Goal: Check status: Check status

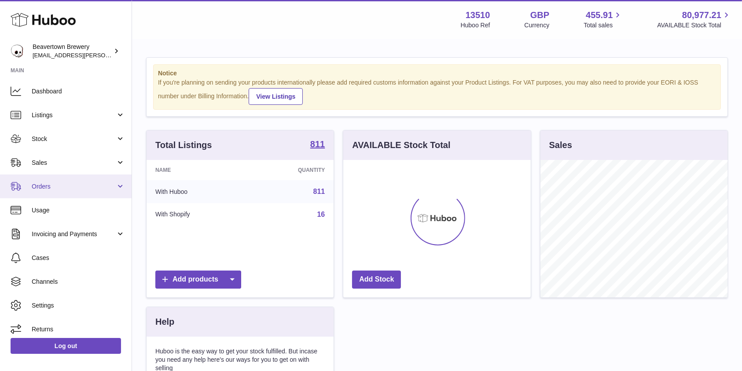
scroll to position [29, 0]
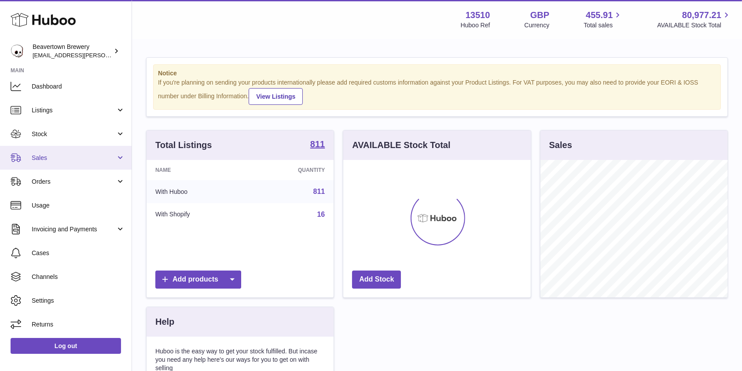
click at [59, 158] on span "Sales" at bounding box center [74, 158] width 84 height 8
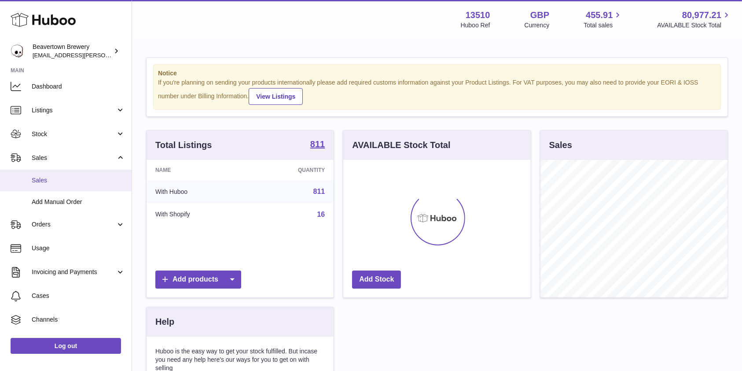
click at [53, 174] on link "Sales" at bounding box center [66, 180] width 132 height 22
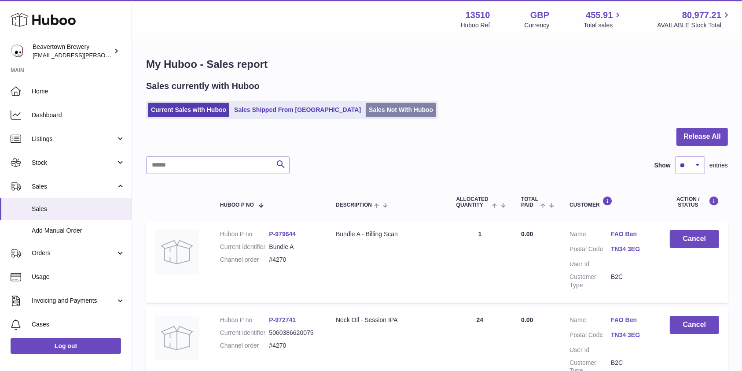
click at [366, 107] on link "Sales Not With Huboo" at bounding box center [401, 110] width 70 height 15
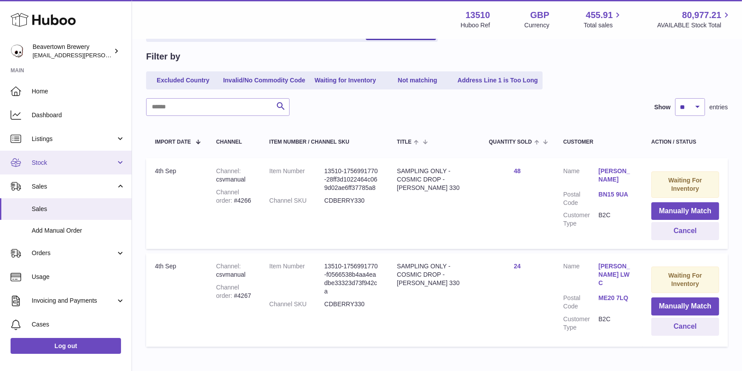
scroll to position [59, 0]
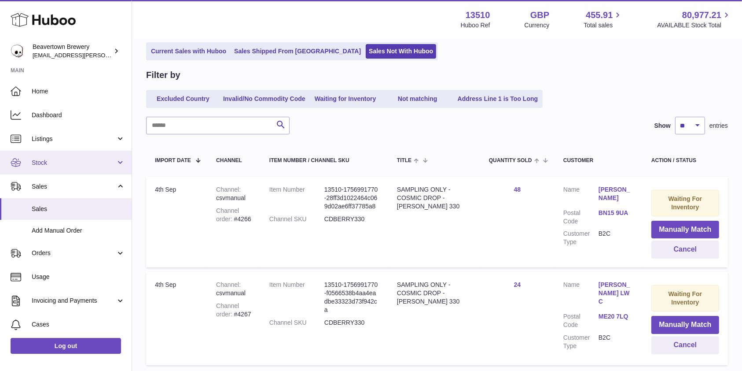
click at [59, 166] on span "Stock" at bounding box center [74, 162] width 84 height 8
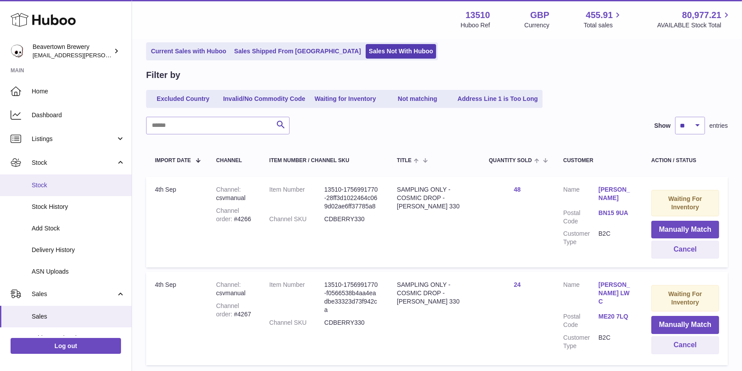
click at [41, 183] on span "Stock" at bounding box center [78, 185] width 93 height 8
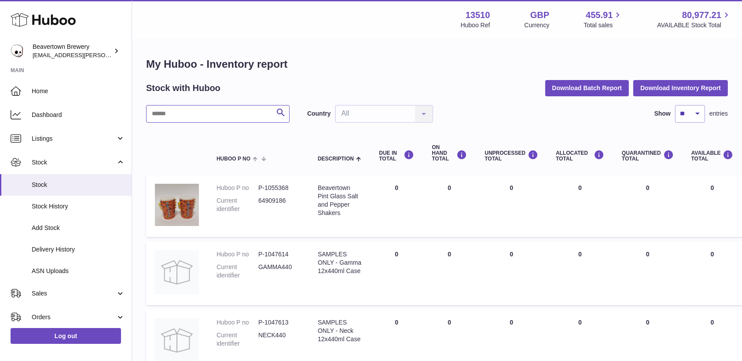
click at [204, 121] on input "text" at bounding box center [218, 114] width 144 height 18
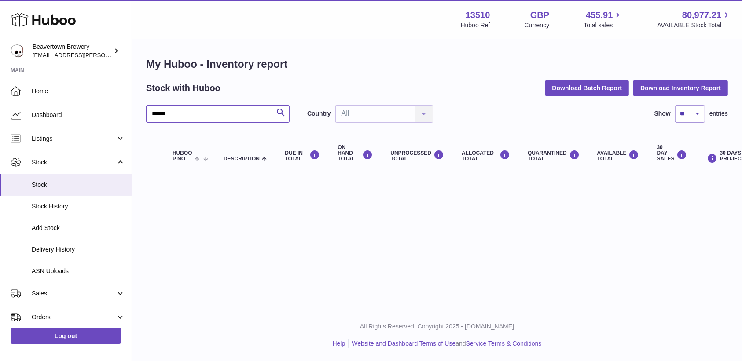
type input "*****"
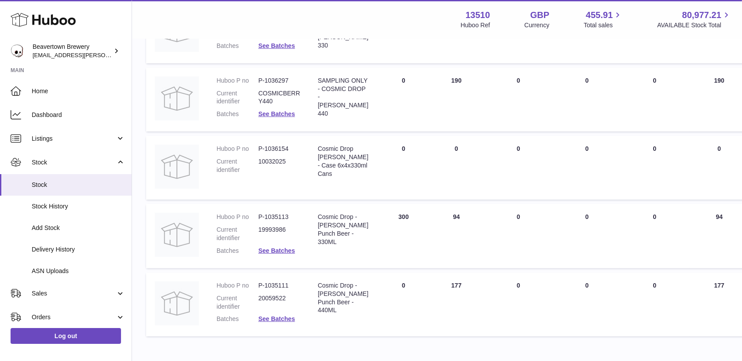
scroll to position [225, 0]
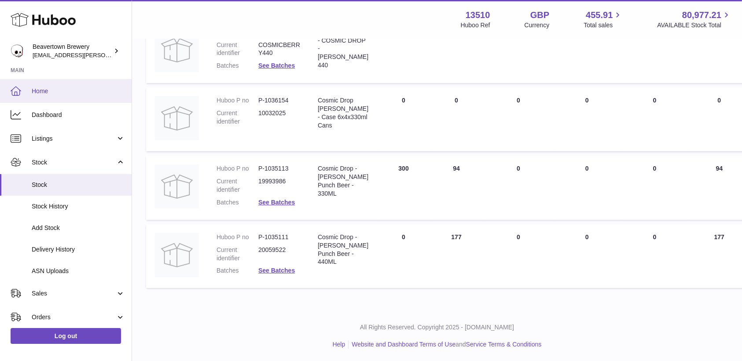
click at [49, 96] on link "Home" at bounding box center [66, 91] width 132 height 24
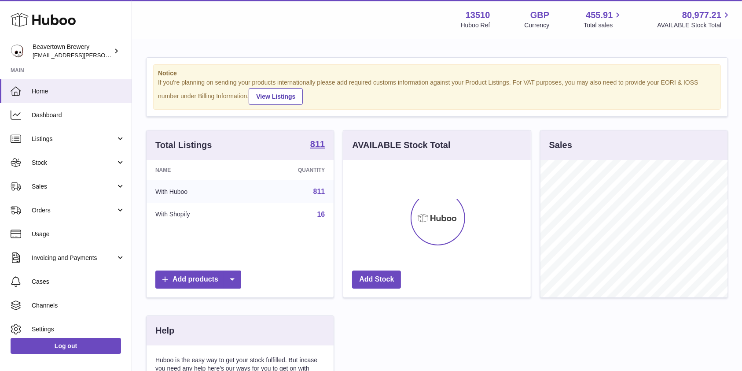
scroll to position [137, 187]
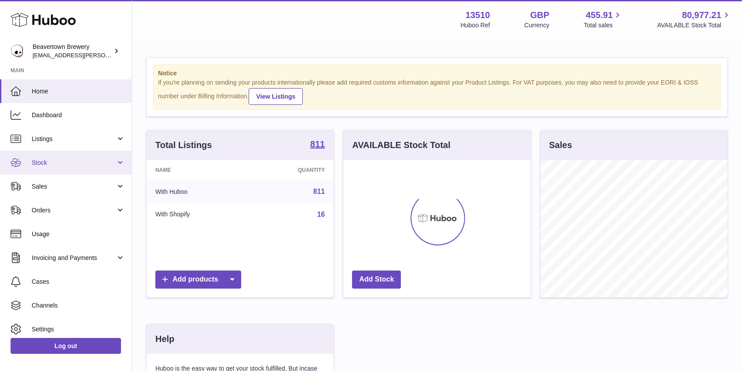
click at [44, 167] on link "Stock" at bounding box center [66, 163] width 132 height 24
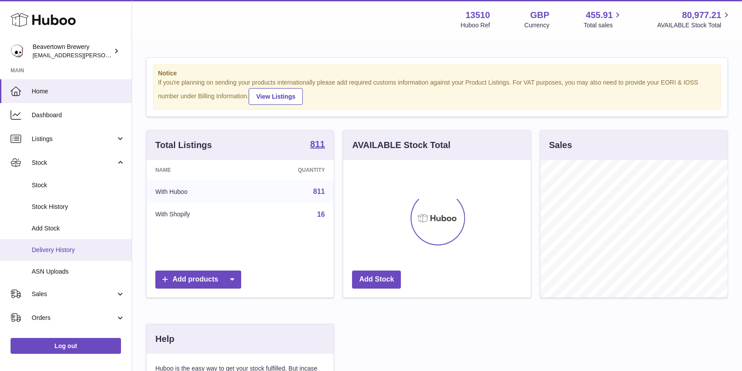
click at [48, 249] on span "Delivery History" at bounding box center [78, 250] width 93 height 8
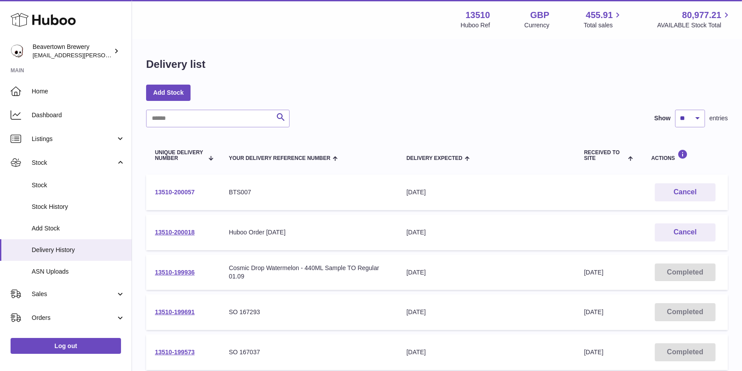
click at [178, 191] on link "13510-200057" at bounding box center [175, 191] width 40 height 7
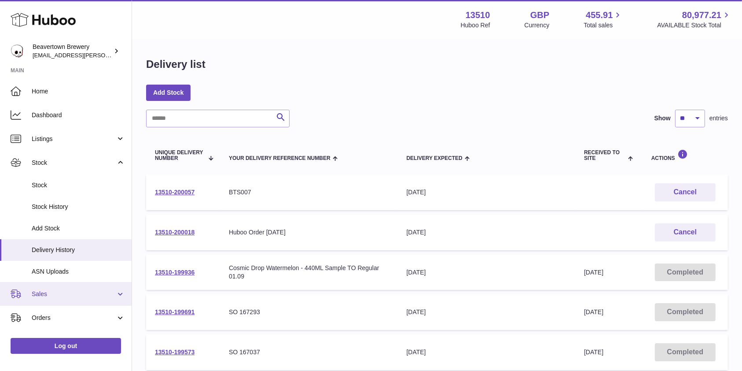
click at [59, 295] on span "Sales" at bounding box center [74, 294] width 84 height 8
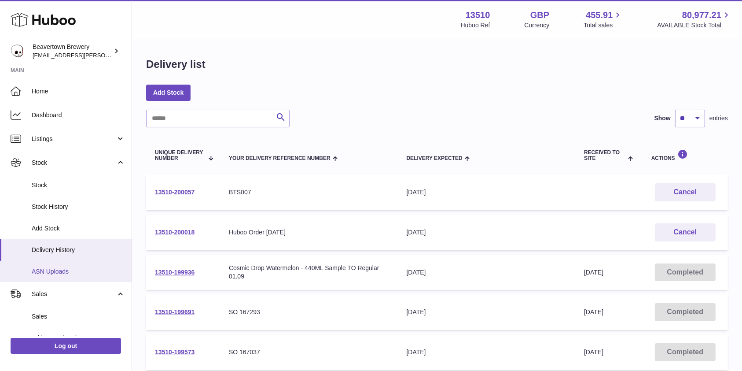
drag, startPoint x: 54, startPoint y: 316, endPoint x: 55, endPoint y: 276, distance: 40.1
click at [54, 317] on span "Sales" at bounding box center [78, 316] width 93 height 8
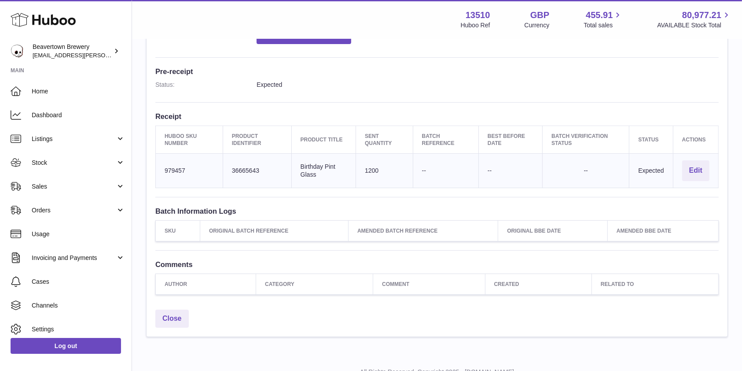
scroll to position [250, 0]
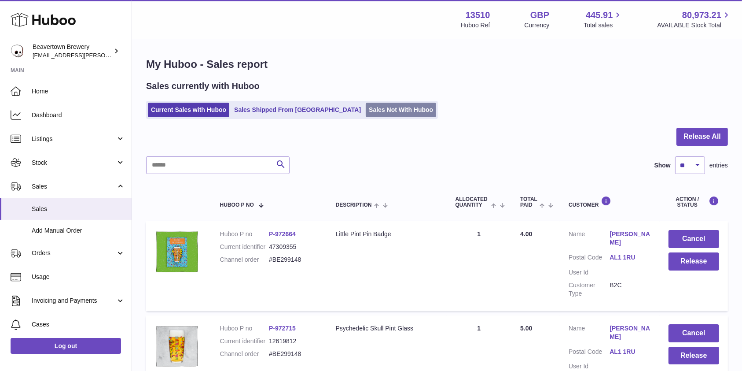
click at [375, 105] on link "Sales Not With Huboo" at bounding box center [401, 110] width 70 height 15
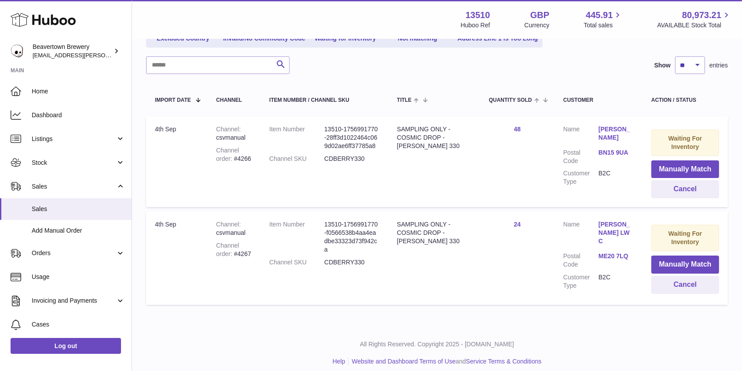
scroll to position [123, 0]
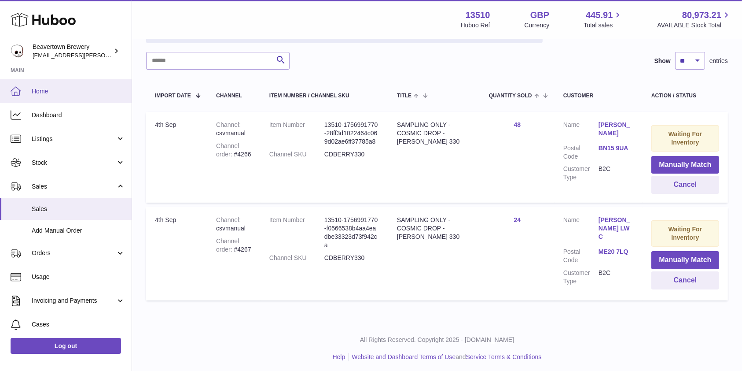
click at [46, 92] on span "Home" at bounding box center [78, 91] width 93 height 8
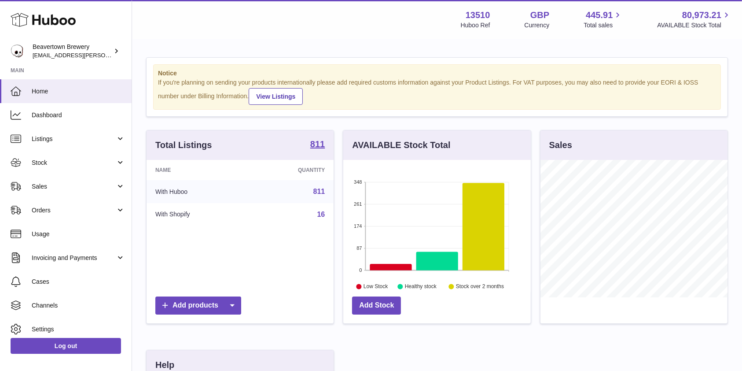
scroll to position [137, 187]
click at [71, 187] on span "Sales" at bounding box center [74, 186] width 84 height 8
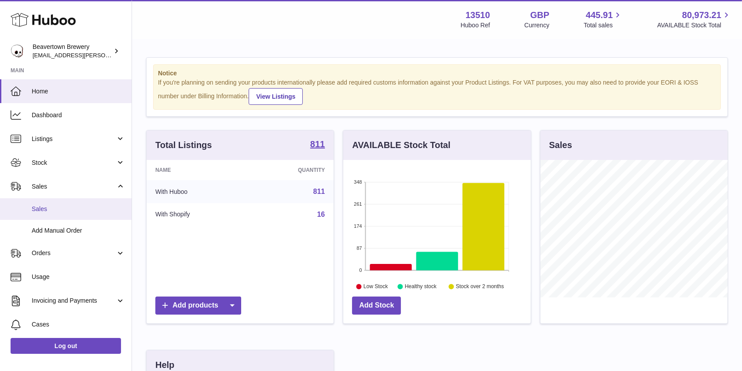
click at [58, 202] on link "Sales" at bounding box center [66, 209] width 132 height 22
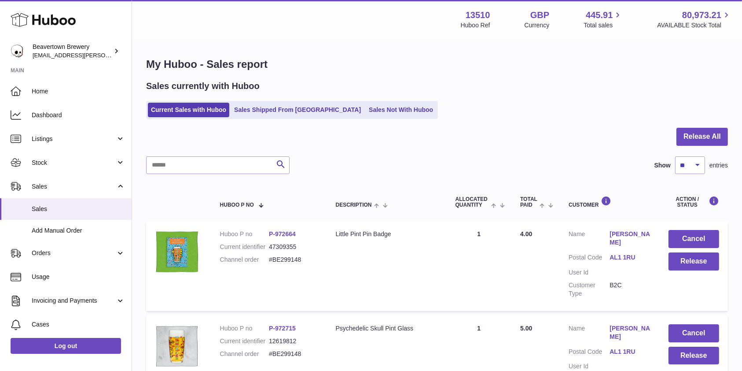
click at [354, 98] on div "Sales currently with Huboo Current Sales with Huboo Sales Shipped From Huboo Sa…" at bounding box center [437, 99] width 582 height 39
click at [366, 106] on link "Sales Not With Huboo" at bounding box center [401, 110] width 70 height 15
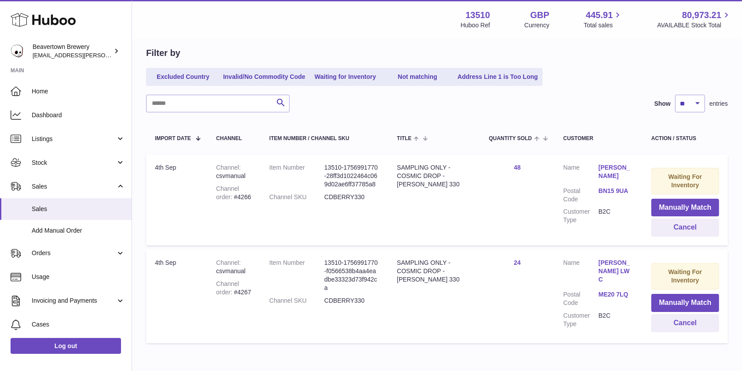
scroll to position [123, 0]
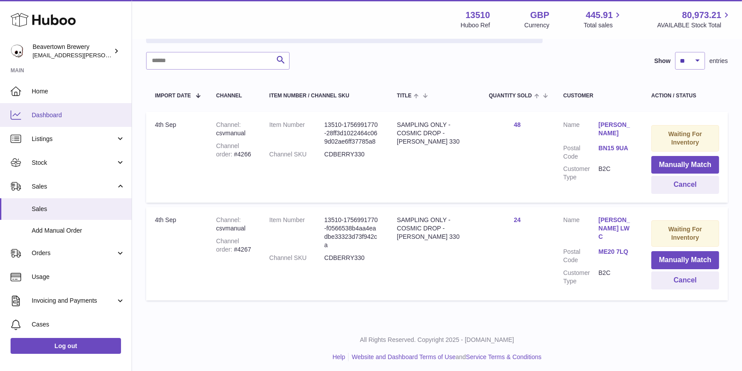
click at [52, 112] on span "Dashboard" at bounding box center [78, 115] width 93 height 8
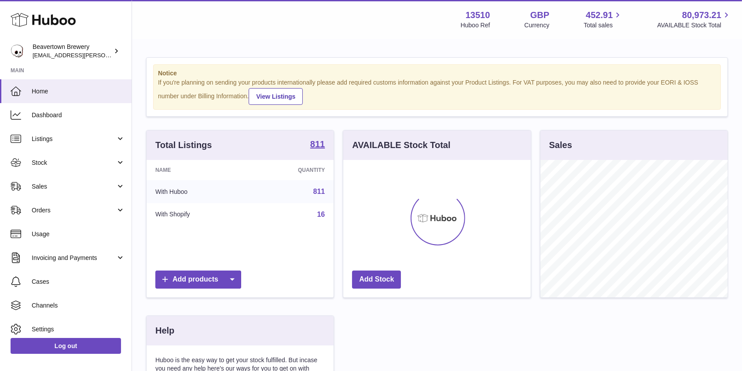
scroll to position [137, 187]
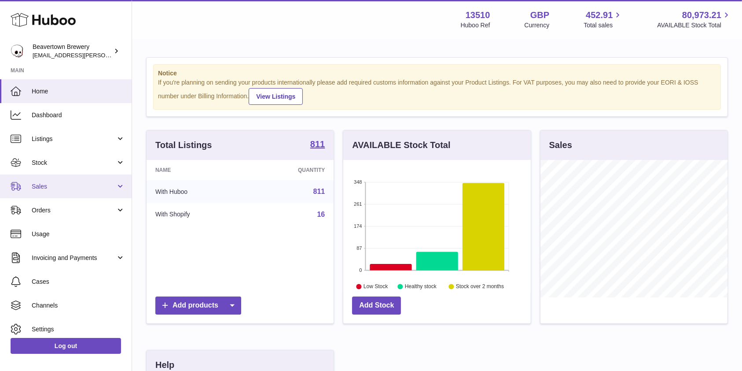
click at [73, 186] on span "Sales" at bounding box center [74, 186] width 84 height 8
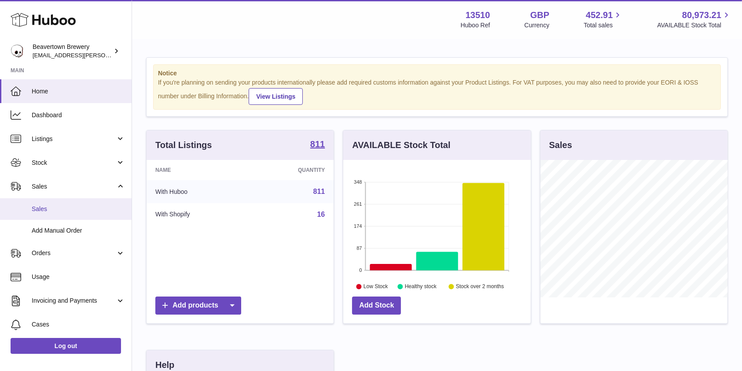
click at [60, 201] on link "Sales" at bounding box center [66, 209] width 132 height 22
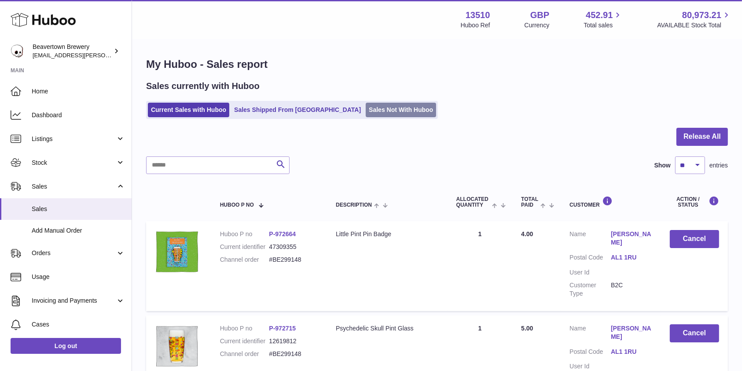
click at [366, 107] on link "Sales Not With Huboo" at bounding box center [401, 110] width 70 height 15
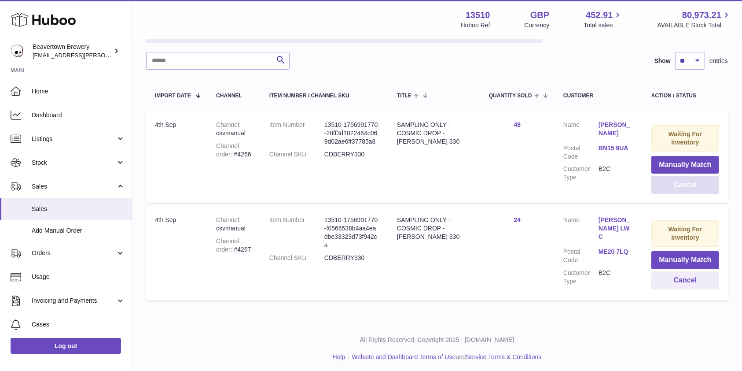
scroll to position [123, 0]
click at [74, 88] on span "Home" at bounding box center [78, 91] width 93 height 8
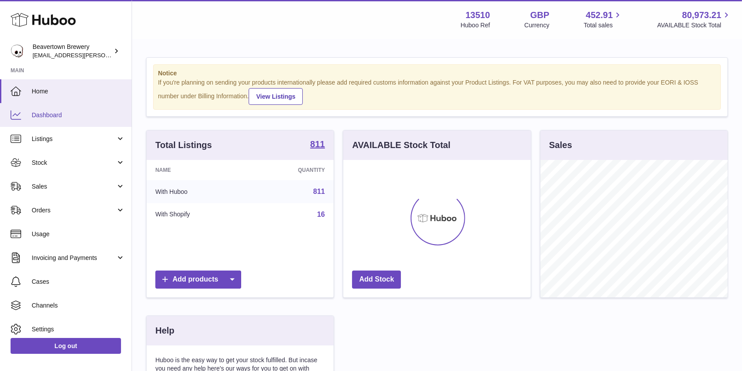
scroll to position [137, 187]
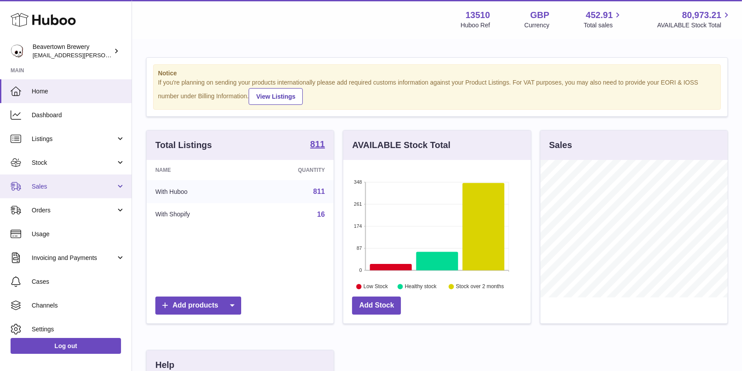
click at [85, 195] on link "Sales" at bounding box center [66, 186] width 132 height 24
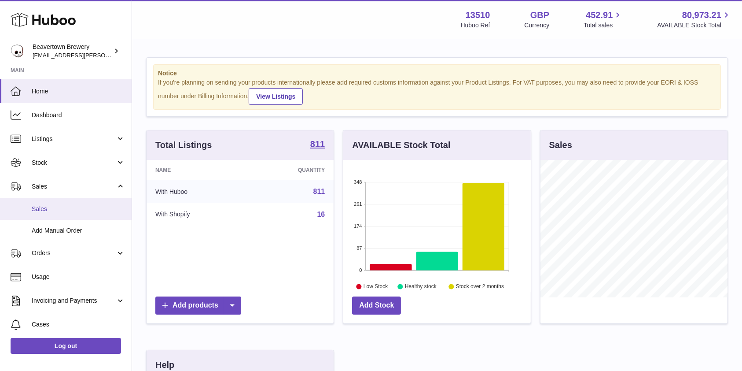
click at [74, 217] on link "Sales" at bounding box center [66, 209] width 132 height 22
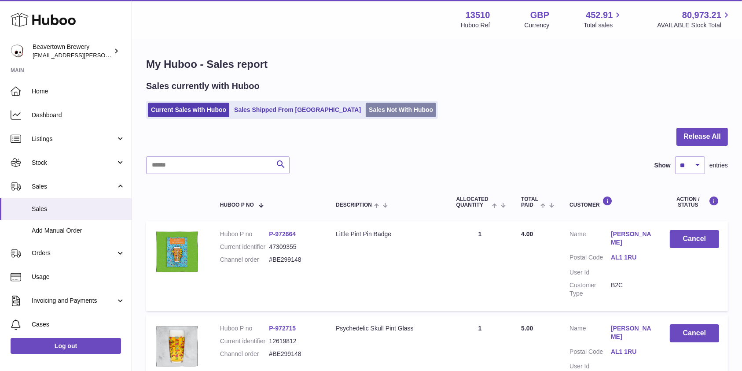
click at [366, 110] on link "Sales Not With Huboo" at bounding box center [401, 110] width 70 height 15
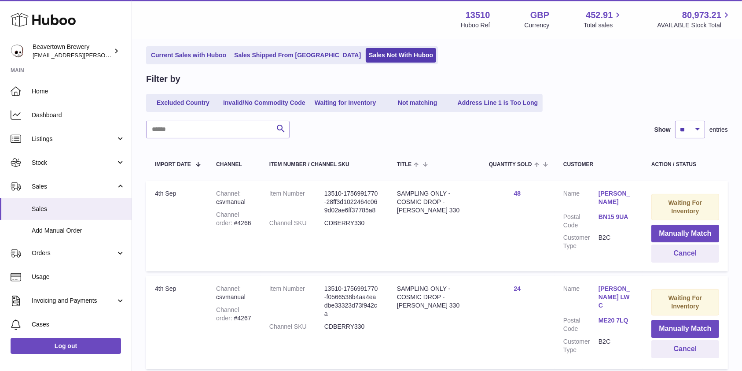
scroll to position [123, 0]
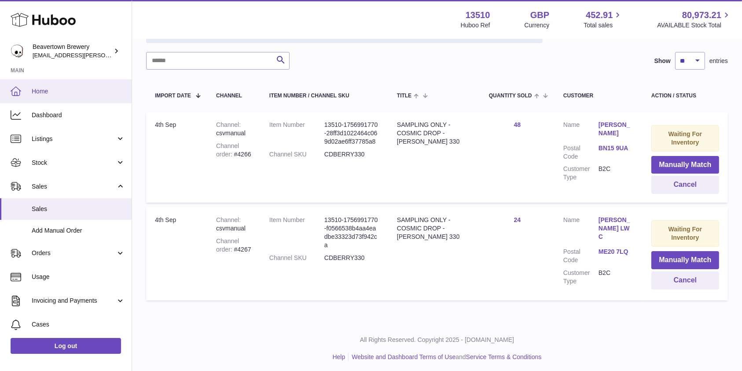
click at [28, 91] on link "Home" at bounding box center [66, 91] width 132 height 24
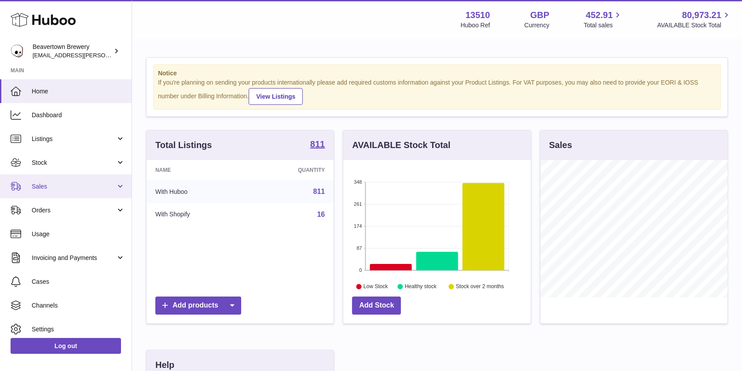
click at [50, 188] on span "Sales" at bounding box center [74, 186] width 84 height 8
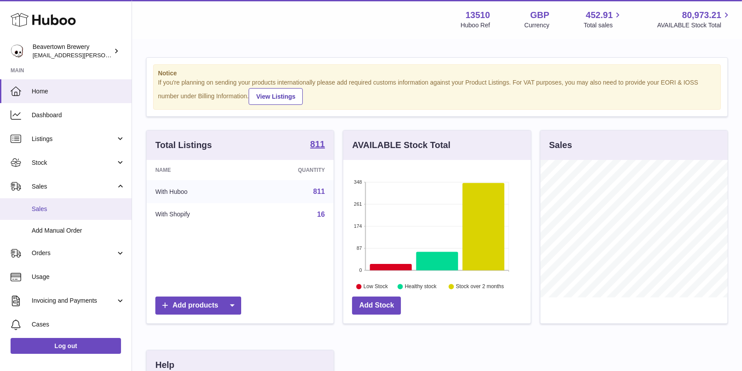
click at [42, 209] on span "Sales" at bounding box center [78, 209] width 93 height 8
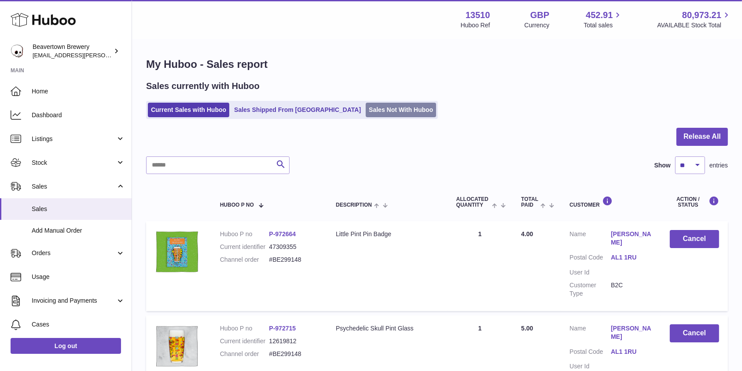
click at [366, 106] on link "Sales Not With Huboo" at bounding box center [401, 110] width 70 height 15
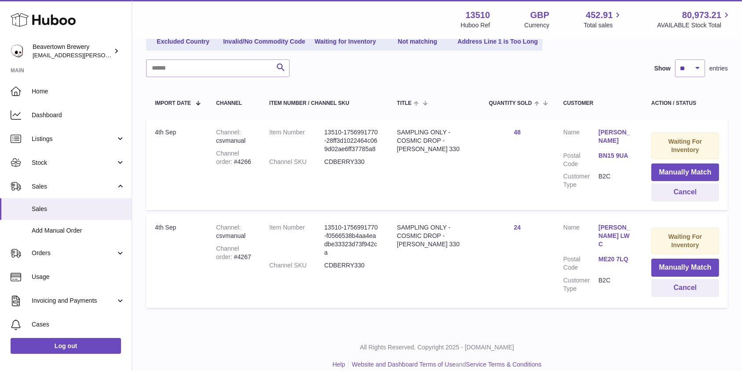
scroll to position [123, 0]
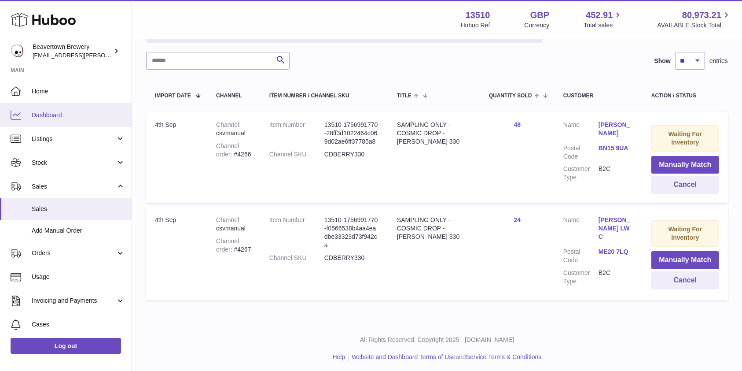
click at [51, 121] on link "Dashboard" at bounding box center [66, 115] width 132 height 24
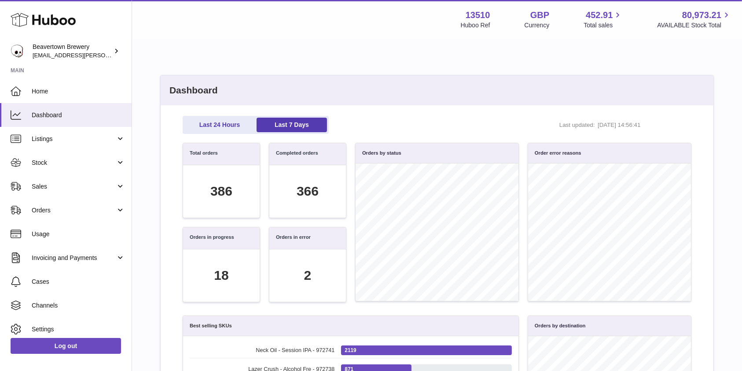
click at [229, 115] on div "Last 24 Hours Last 7 Days Last updated: 04/09/2025, 14:56:41 Total orders 386 C…" at bounding box center [437, 374] width 553 height 539
click at [232, 121] on link "Last 24 Hours" at bounding box center [219, 125] width 70 height 15
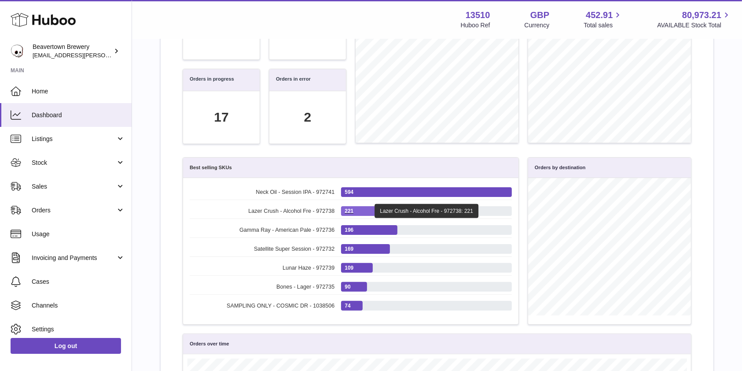
scroll to position [176, 0]
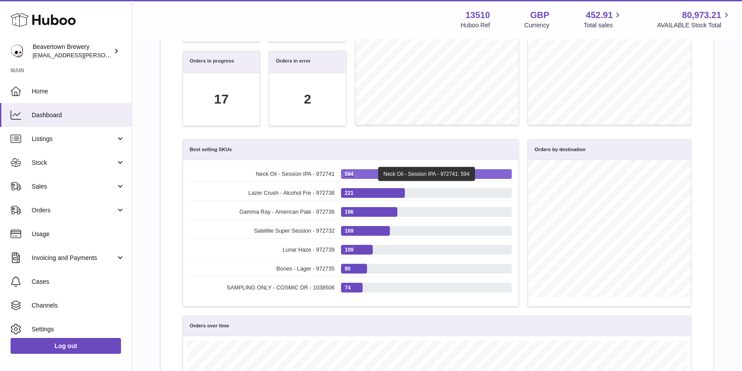
click at [373, 169] on div "594" at bounding box center [426, 174] width 171 height 10
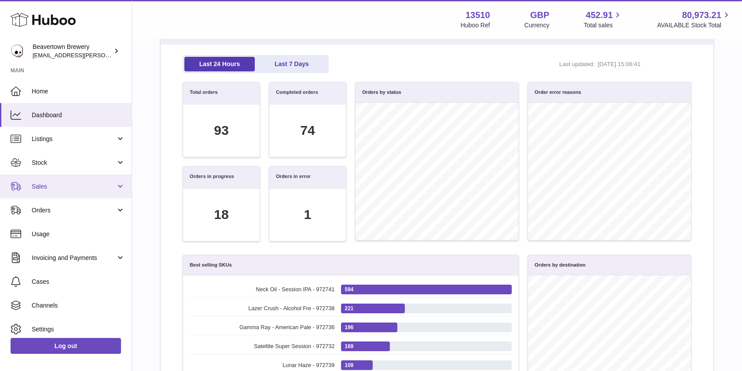
scroll to position [59, 0]
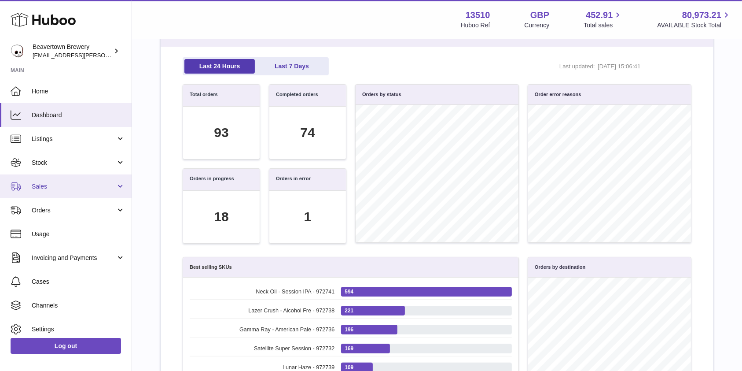
click at [63, 193] on link "Sales" at bounding box center [66, 186] width 132 height 24
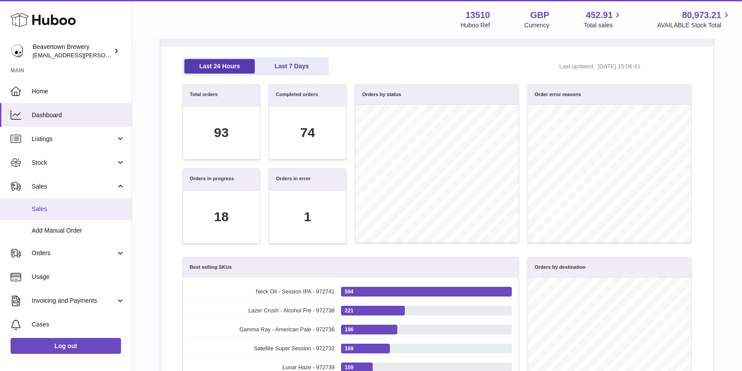
click at [60, 207] on span "Sales" at bounding box center [78, 209] width 93 height 8
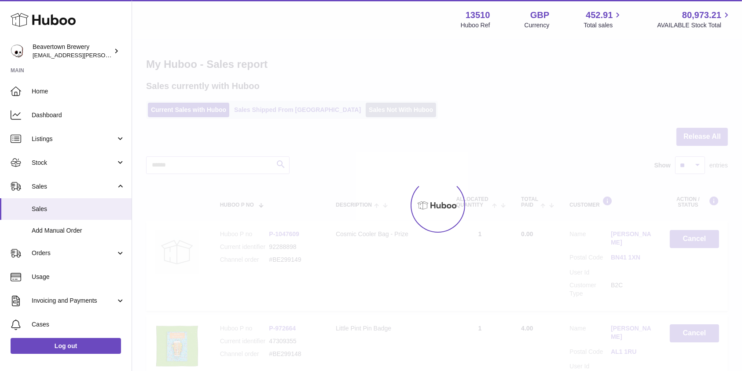
click at [366, 103] on link "Sales Not With Huboo" at bounding box center [401, 110] width 70 height 15
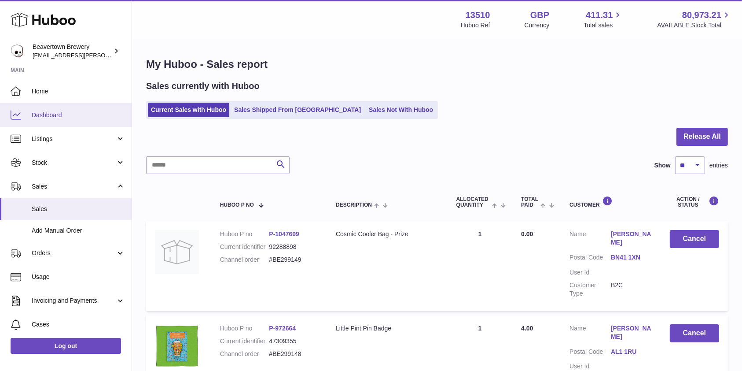
click at [44, 124] on link "Dashboard" at bounding box center [66, 115] width 132 height 24
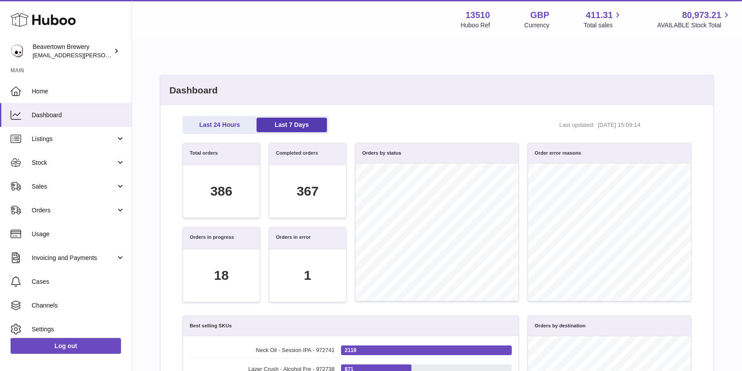
scroll to position [101, 499]
drag, startPoint x: 313, startPoint y: 280, endPoint x: 307, endPoint y: 273, distance: 9.4
click at [312, 279] on div "1" at bounding box center [307, 275] width 77 height 52
click at [307, 273] on div "1" at bounding box center [307, 275] width 7 height 18
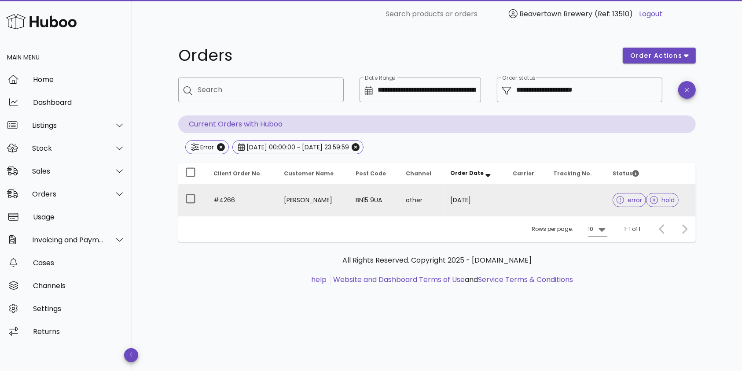
click at [355, 202] on td "BN15 9UA" at bounding box center [374, 200] width 50 height 32
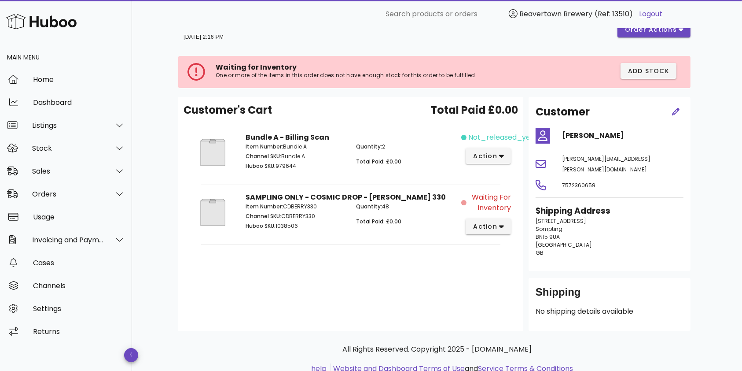
scroll to position [42, 0]
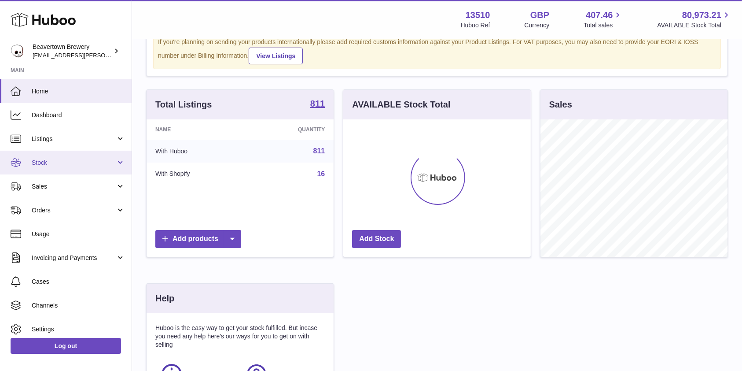
scroll to position [59, 0]
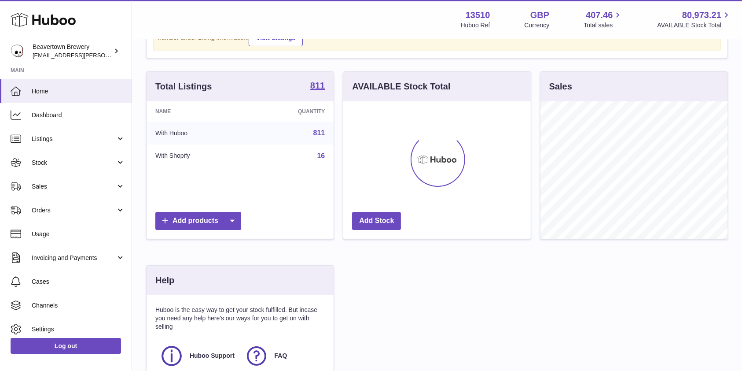
drag, startPoint x: 68, startPoint y: 163, endPoint x: 61, endPoint y: 178, distance: 16.3
click at [68, 163] on span "Stock" at bounding box center [74, 162] width 84 height 8
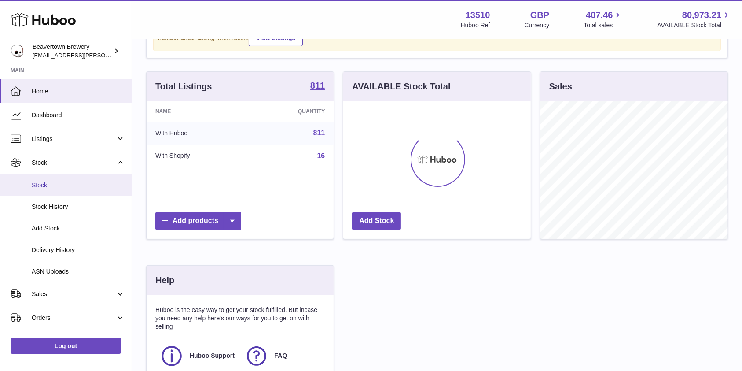
click at [57, 185] on span "Stock" at bounding box center [78, 185] width 93 height 8
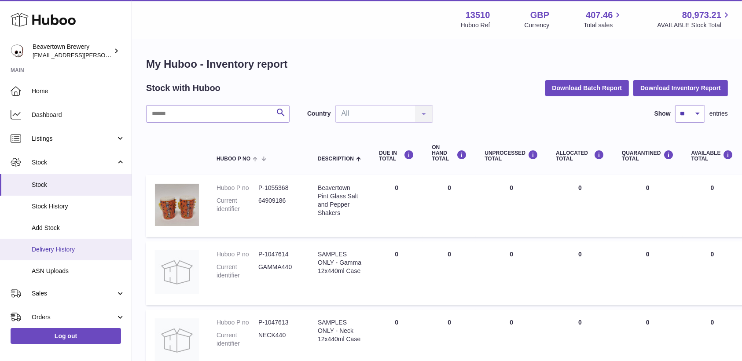
click at [59, 242] on link "Delivery History" at bounding box center [66, 250] width 132 height 22
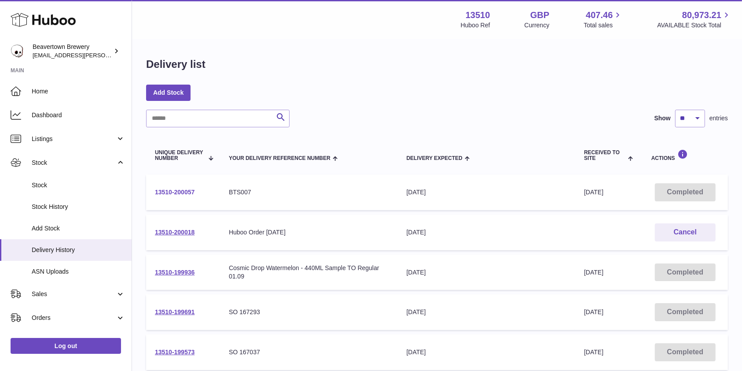
click at [166, 195] on link "13510-200057" at bounding box center [175, 191] width 40 height 7
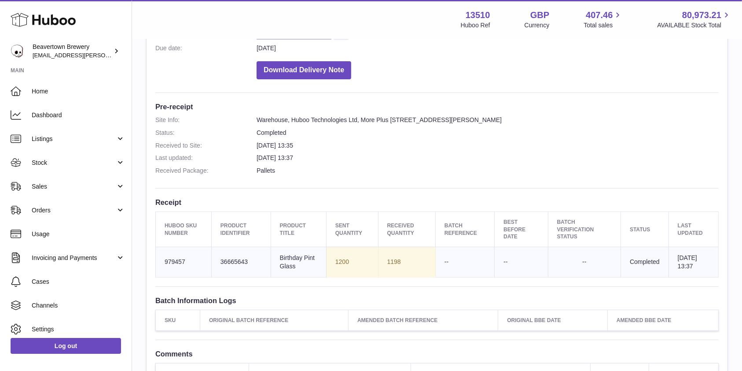
scroll to position [176, 0]
click at [311, 70] on button "Download Delivery Note" at bounding box center [304, 69] width 95 height 18
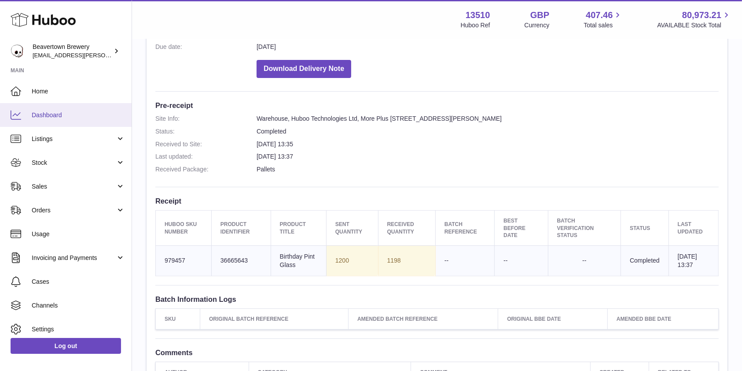
click at [70, 123] on link "Dashboard" at bounding box center [66, 115] width 132 height 24
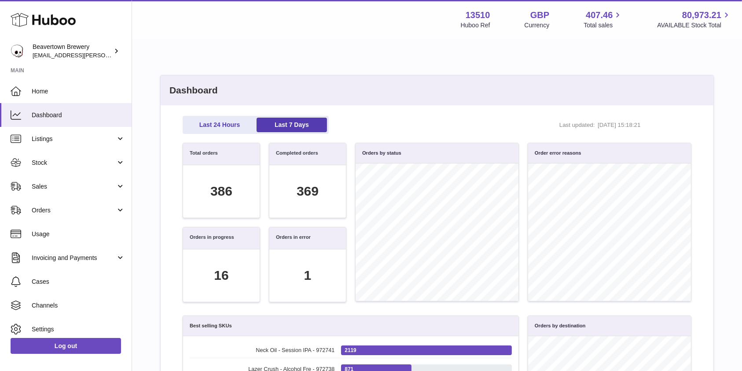
scroll to position [101, 499]
click at [243, 120] on link "Last 24 Hours" at bounding box center [219, 125] width 70 height 15
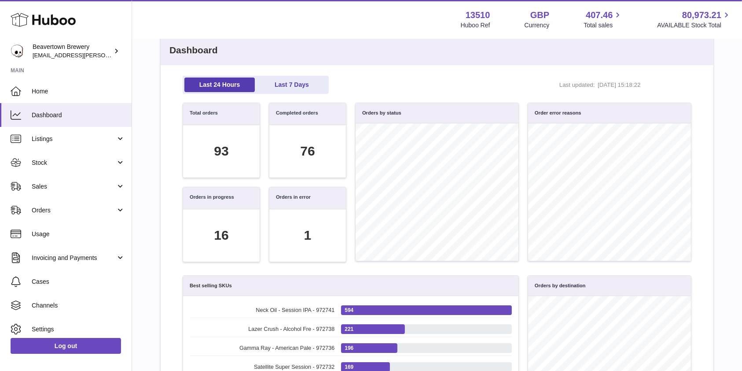
scroll to position [59, 0]
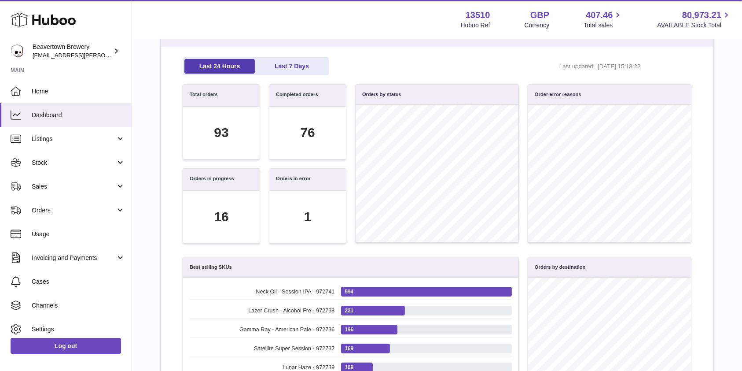
click at [257, 81] on div "Last 24 Hours Last 7 Days Last updated: [DATE] 15:18:22" at bounding box center [437, 70] width 518 height 27
click at [268, 74] on ul "Last 24 Hours Last 7 Days" at bounding box center [256, 66] width 146 height 18
click at [273, 67] on link "Last 7 Days" at bounding box center [292, 66] width 70 height 15
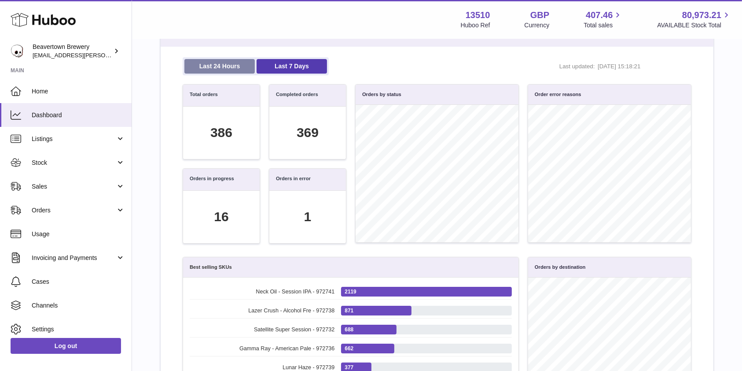
scroll to position [101, 499]
click at [233, 66] on link "Last 24 Hours" at bounding box center [219, 66] width 70 height 15
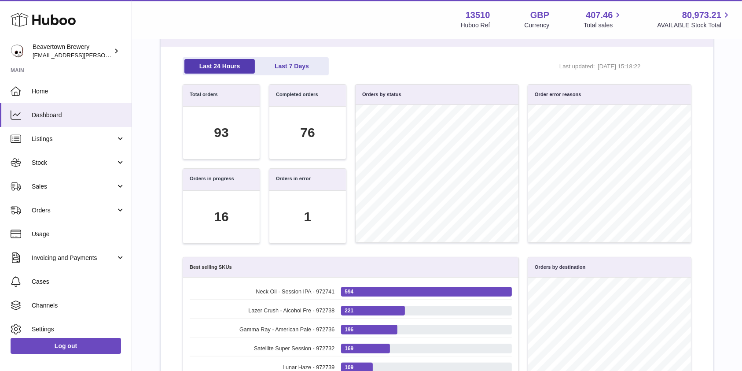
scroll to position [0, 0]
click at [67, 191] on link "Sales" at bounding box center [66, 186] width 132 height 24
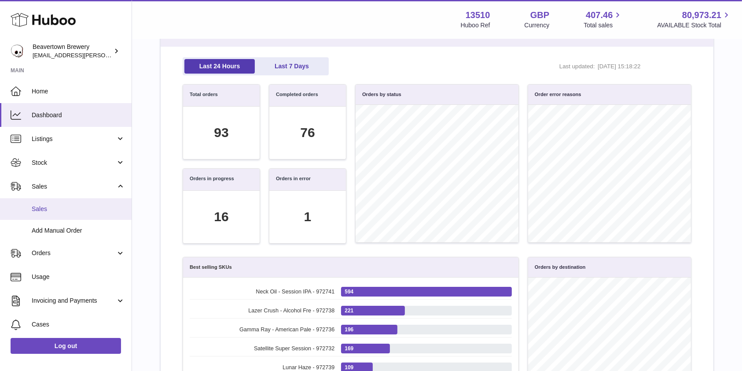
click at [62, 208] on span "Sales" at bounding box center [78, 209] width 93 height 8
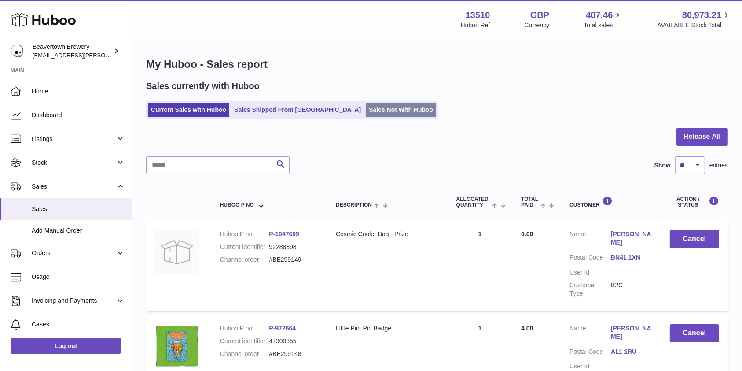
click at [372, 116] on link "Sales Not With Huboo" at bounding box center [401, 110] width 70 height 15
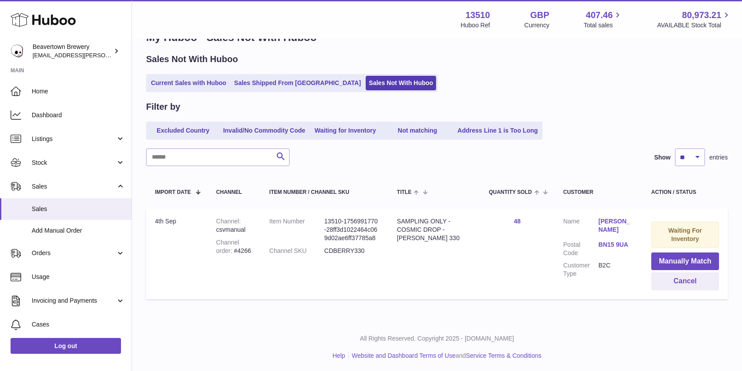
scroll to position [28, 0]
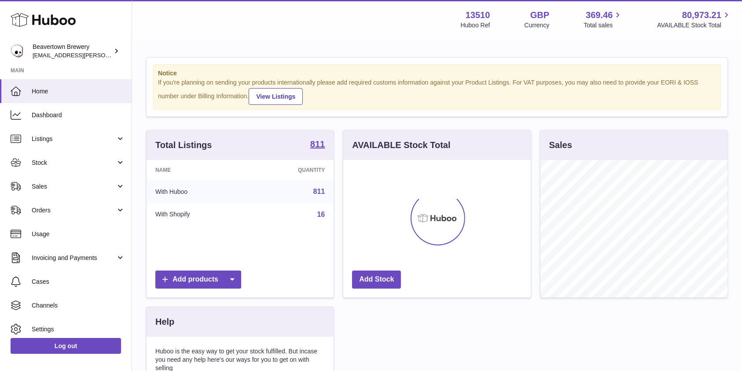
scroll to position [137, 187]
click at [49, 184] on span "Sales" at bounding box center [74, 186] width 84 height 8
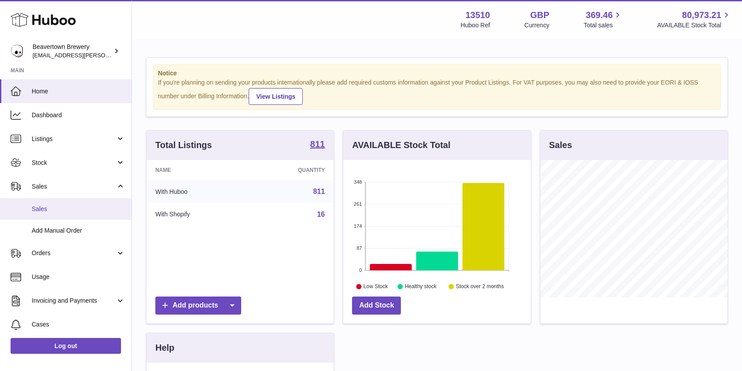
click at [66, 205] on span "Sales" at bounding box center [78, 209] width 93 height 8
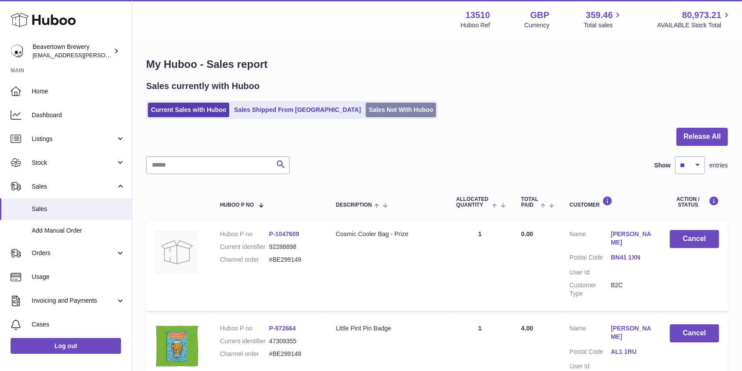
click at [366, 110] on link "Sales Not With Huboo" at bounding box center [401, 110] width 70 height 15
